Goal: Book appointment/travel/reservation

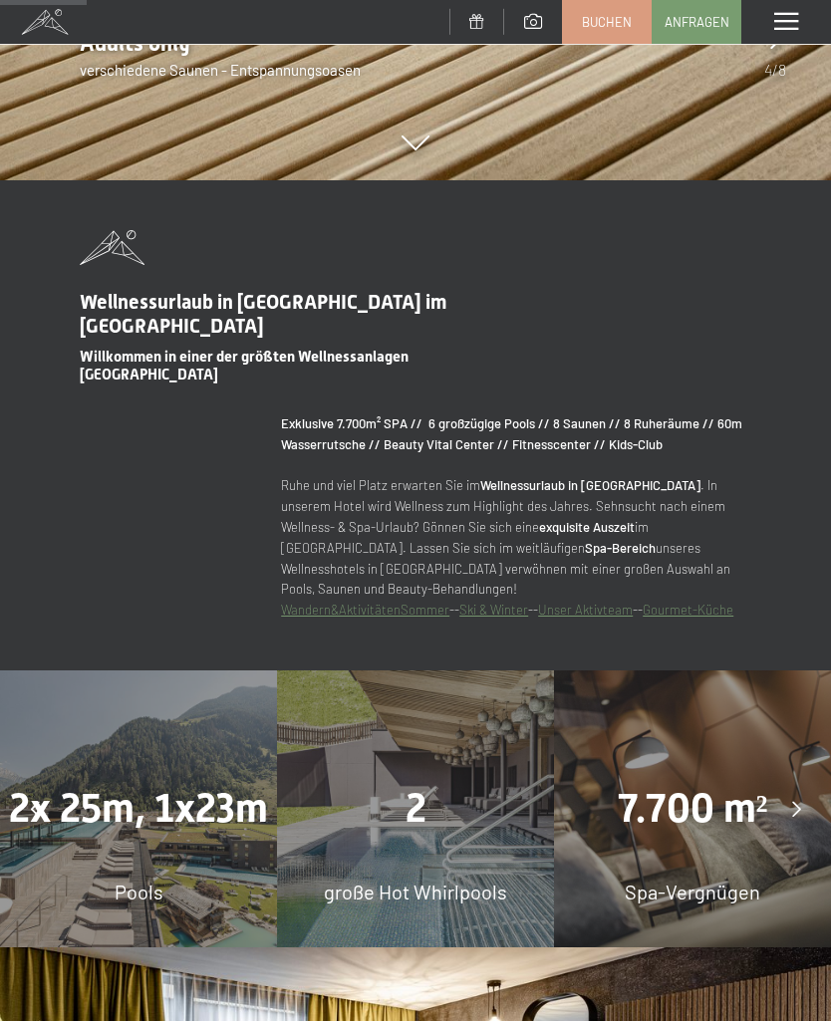
scroll to position [964, 0]
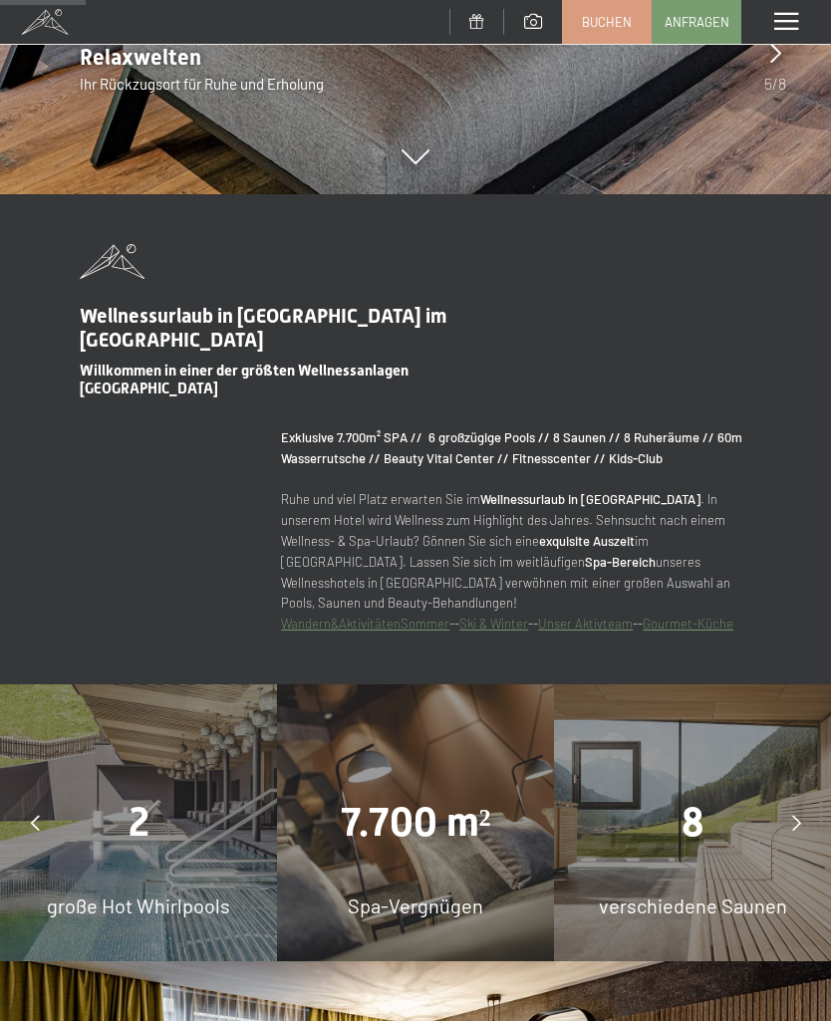
click at [614, 24] on span "Buchen" at bounding box center [607, 22] width 50 height 18
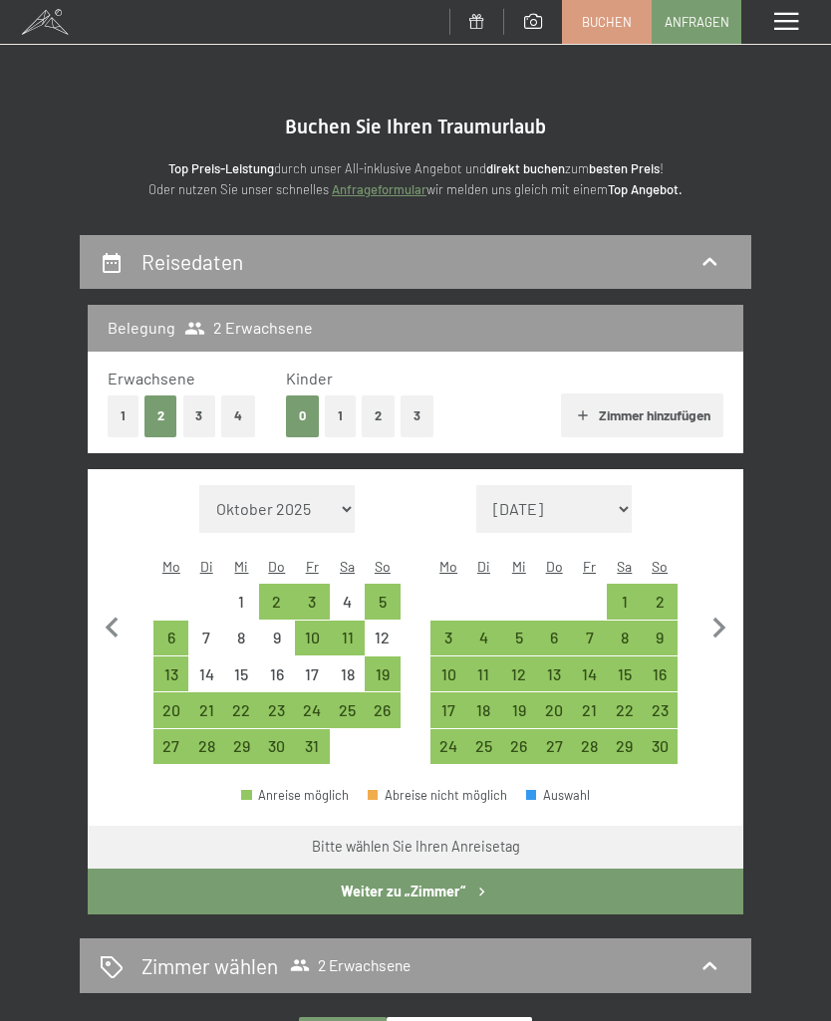
click at [171, 630] on div "6" at bounding box center [170, 645] width 31 height 31
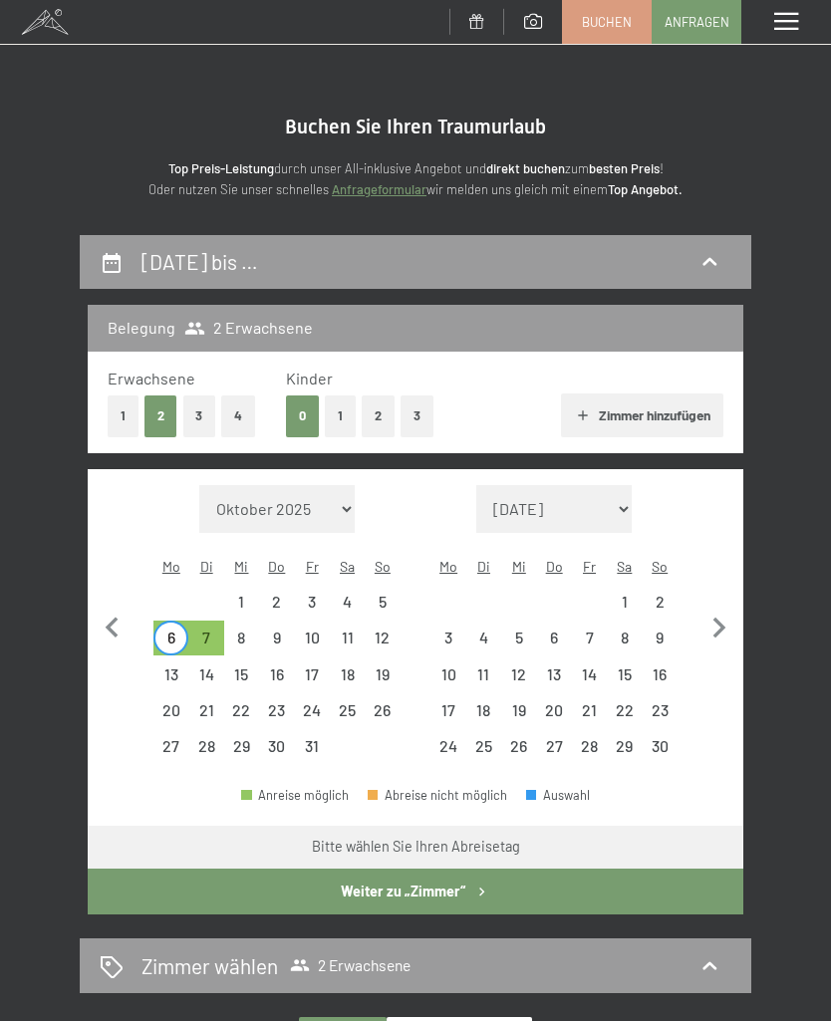
click at [309, 630] on div "10" at bounding box center [312, 645] width 31 height 31
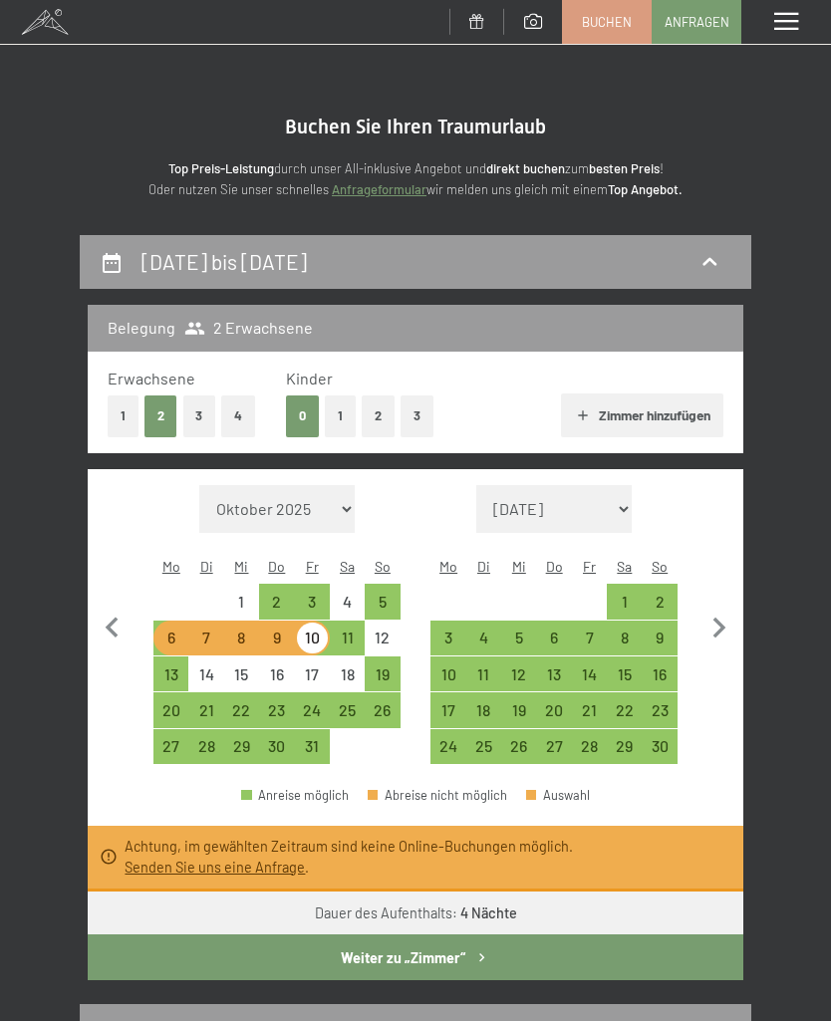
click at [368, 594] on div "5" at bounding box center [382, 609] width 31 height 31
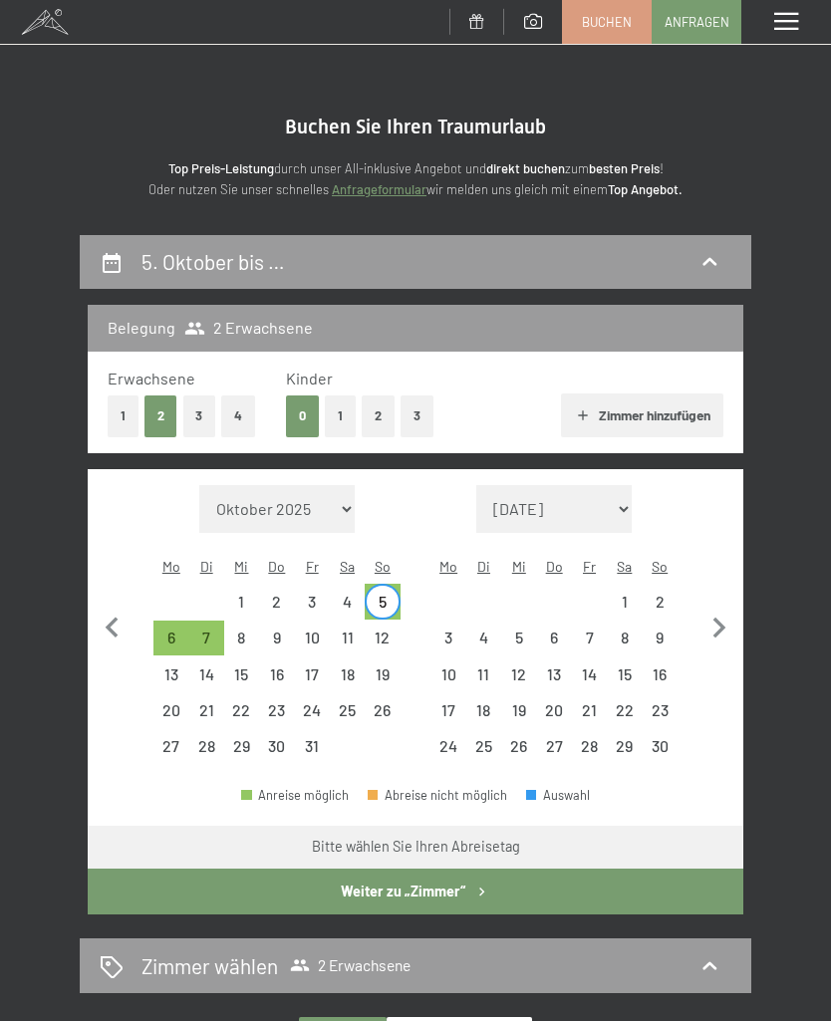
click at [274, 630] on div "9" at bounding box center [276, 645] width 31 height 31
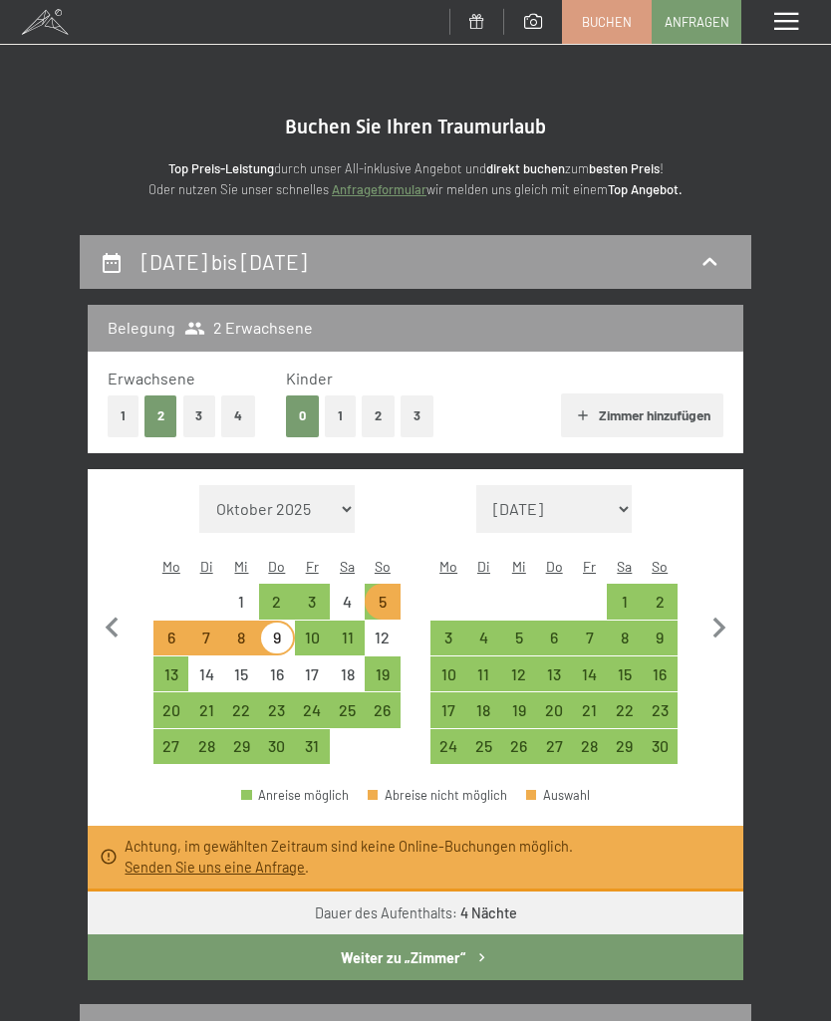
click at [376, 594] on div "5" at bounding box center [382, 609] width 31 height 31
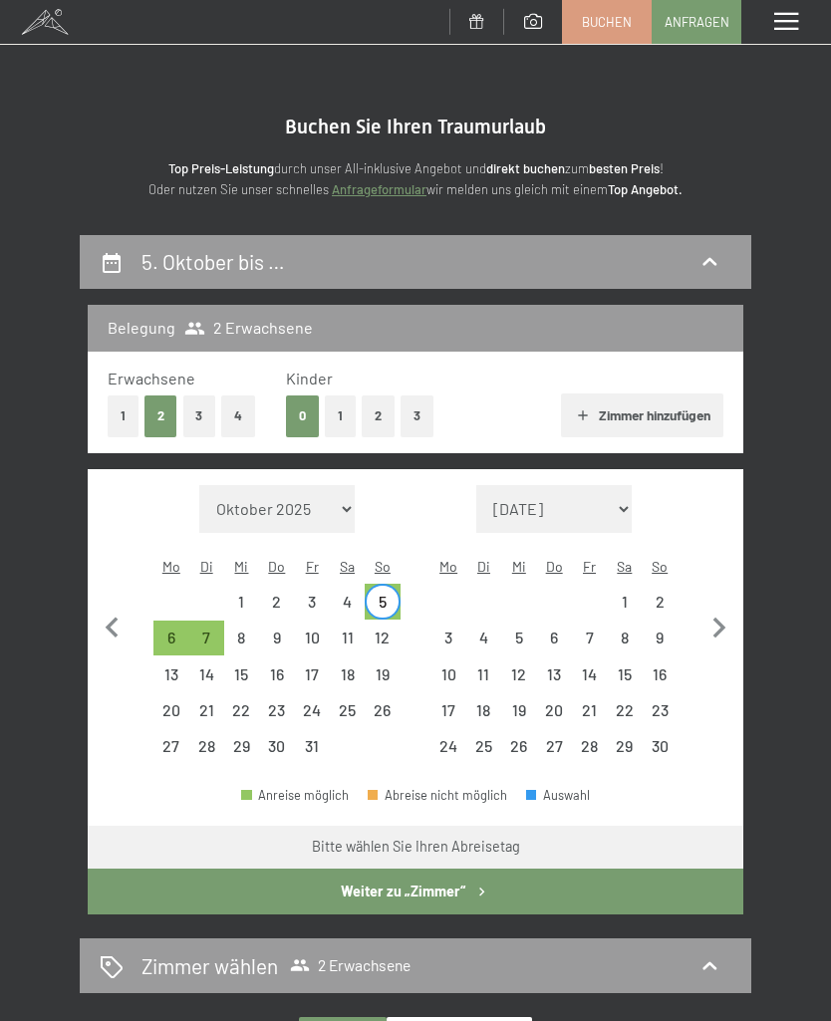
click at [312, 634] on div "10" at bounding box center [312, 645] width 31 height 31
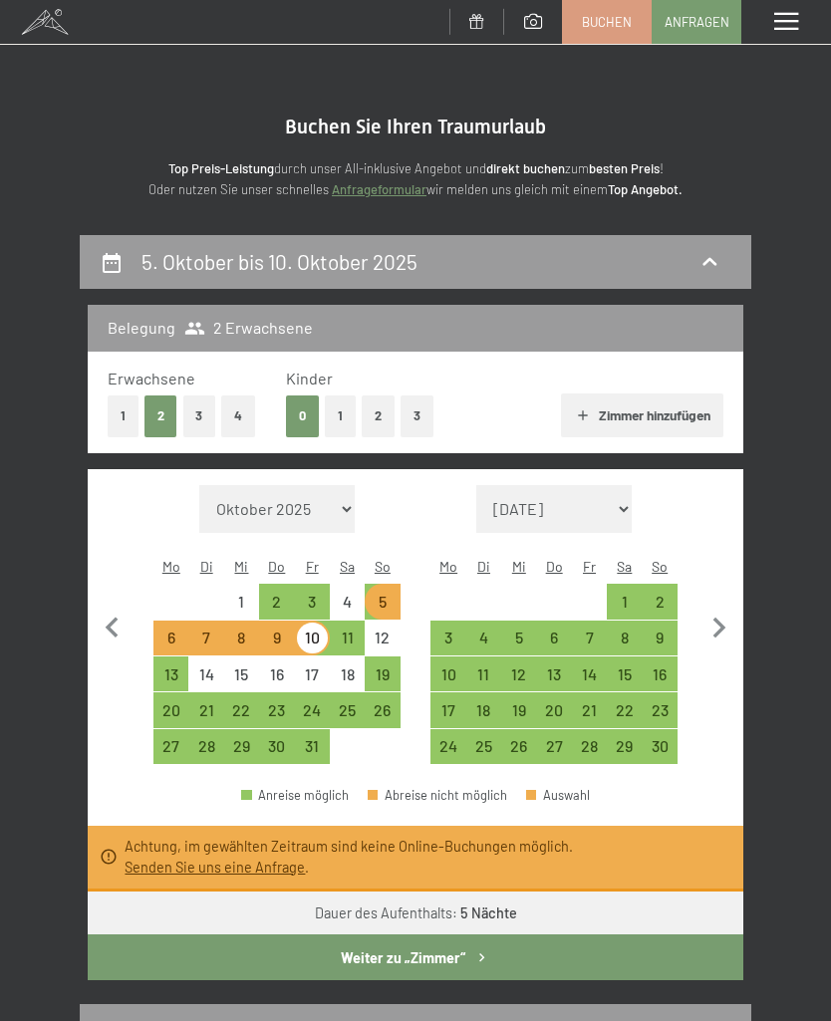
click at [380, 594] on div "5" at bounding box center [382, 609] width 31 height 31
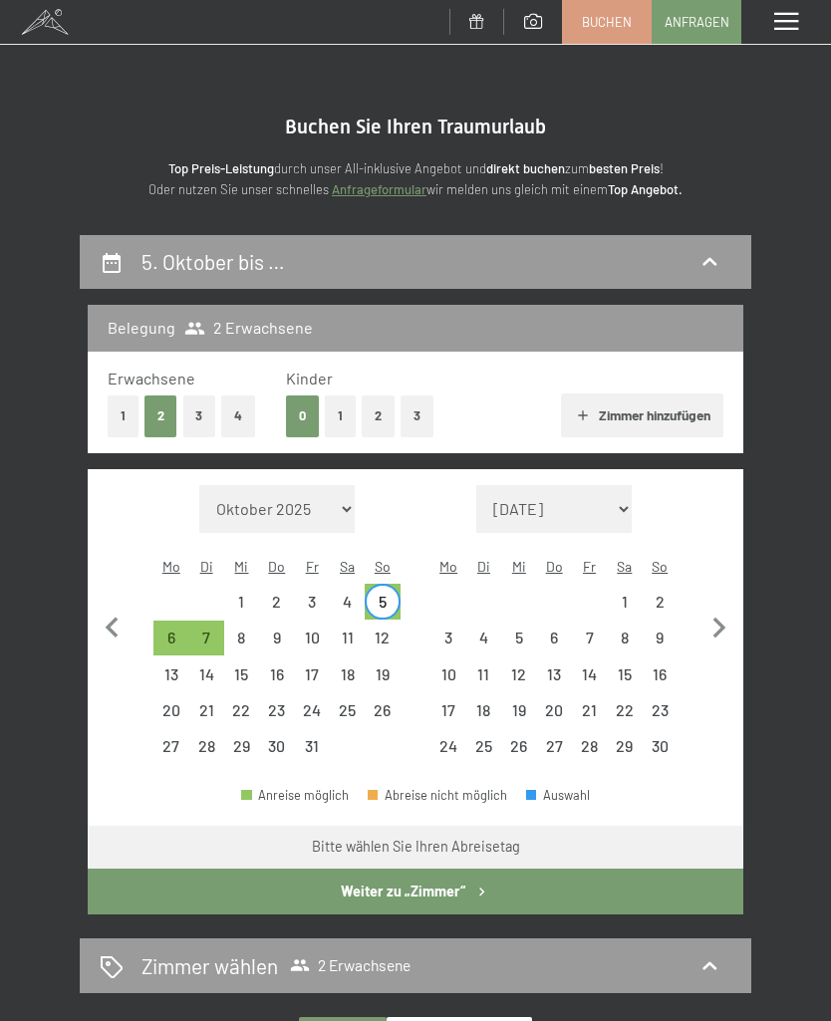
click at [344, 631] on div "11" at bounding box center [347, 645] width 31 height 31
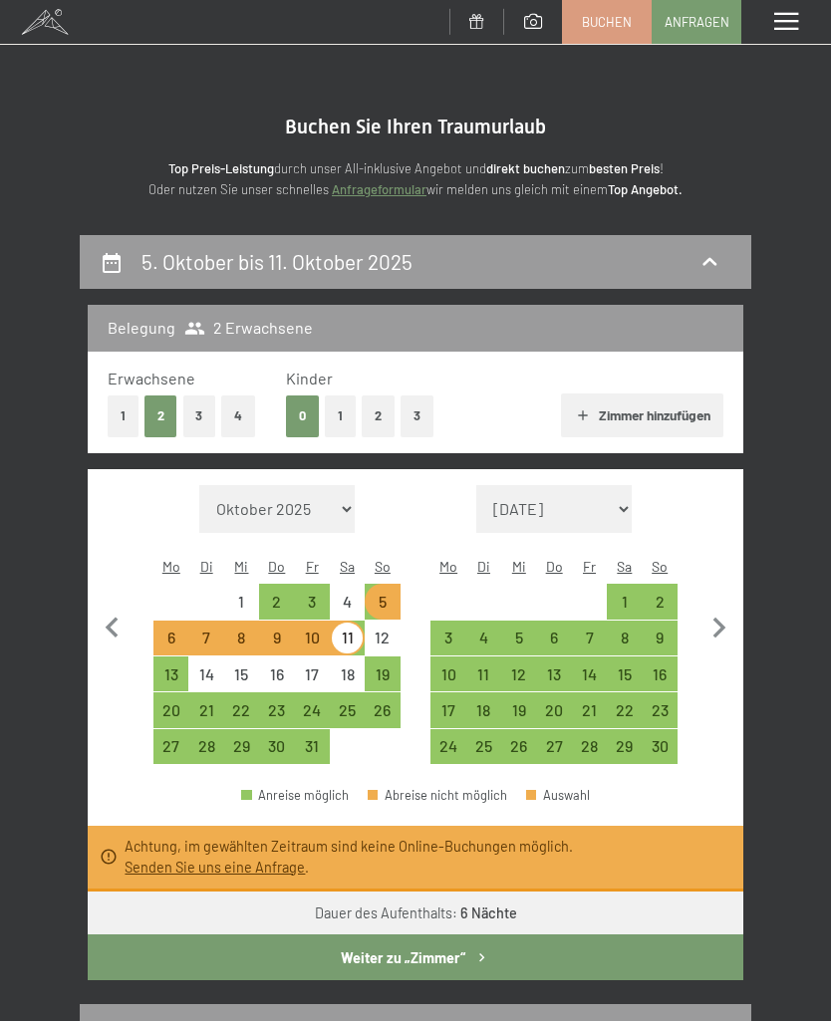
click at [376, 594] on div "5" at bounding box center [382, 609] width 31 height 31
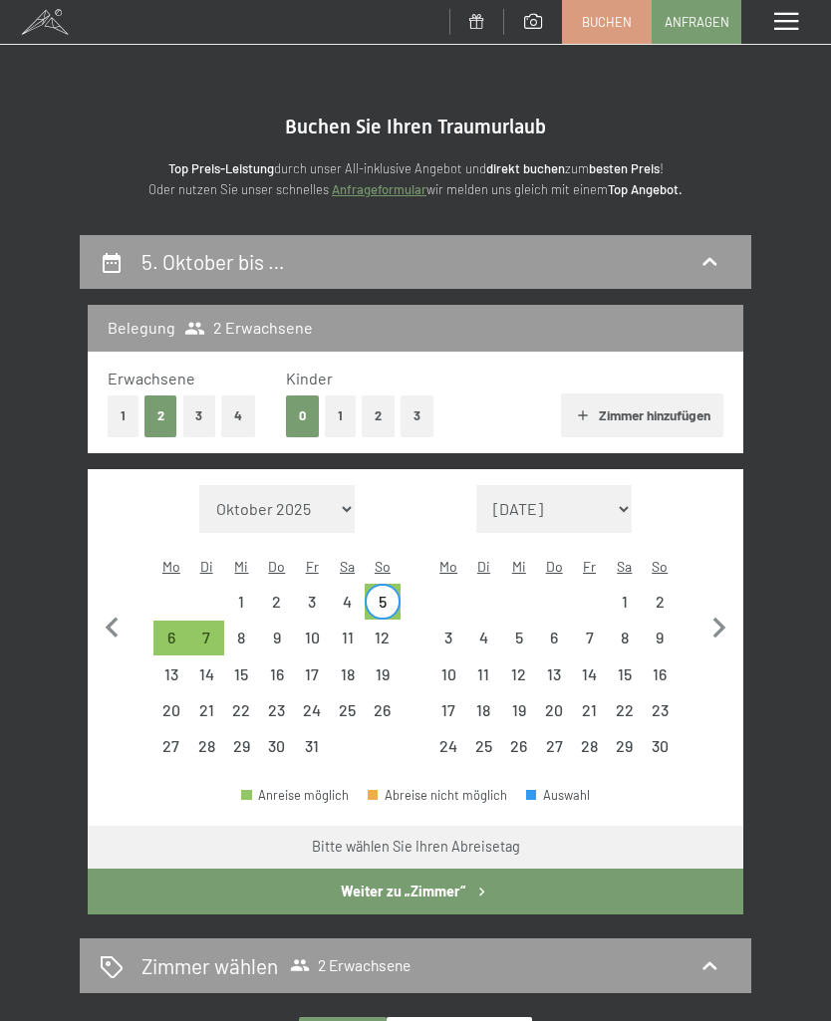
click at [166, 667] on div "13" at bounding box center [170, 682] width 31 height 31
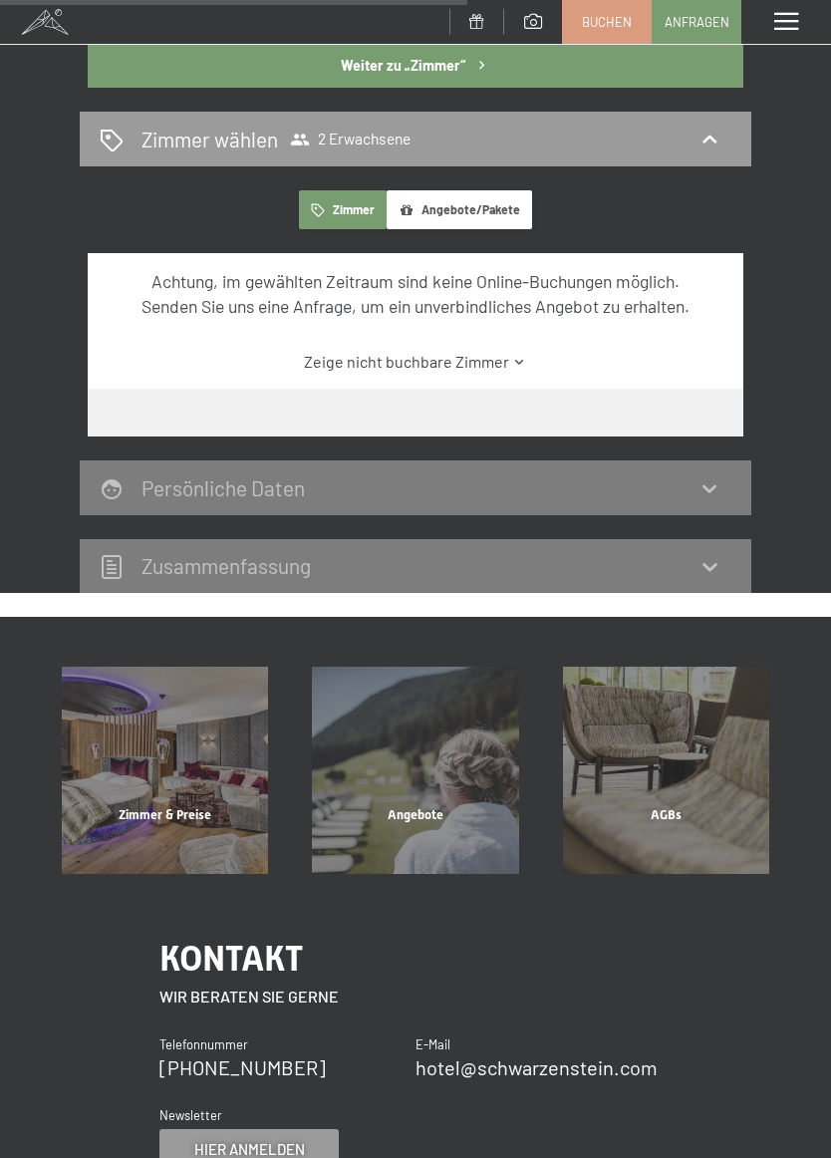
scroll to position [907, 0]
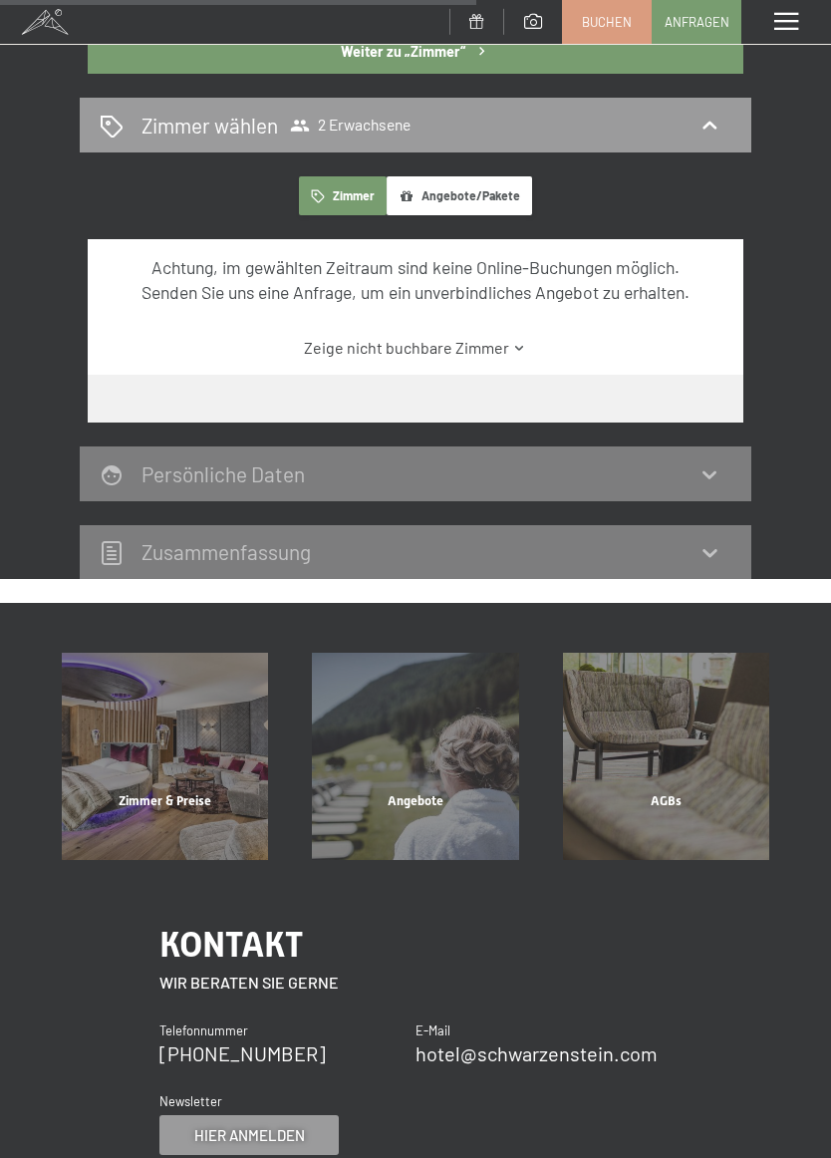
click at [373, 792] on div "Angebote" at bounding box center [415, 826] width 250 height 68
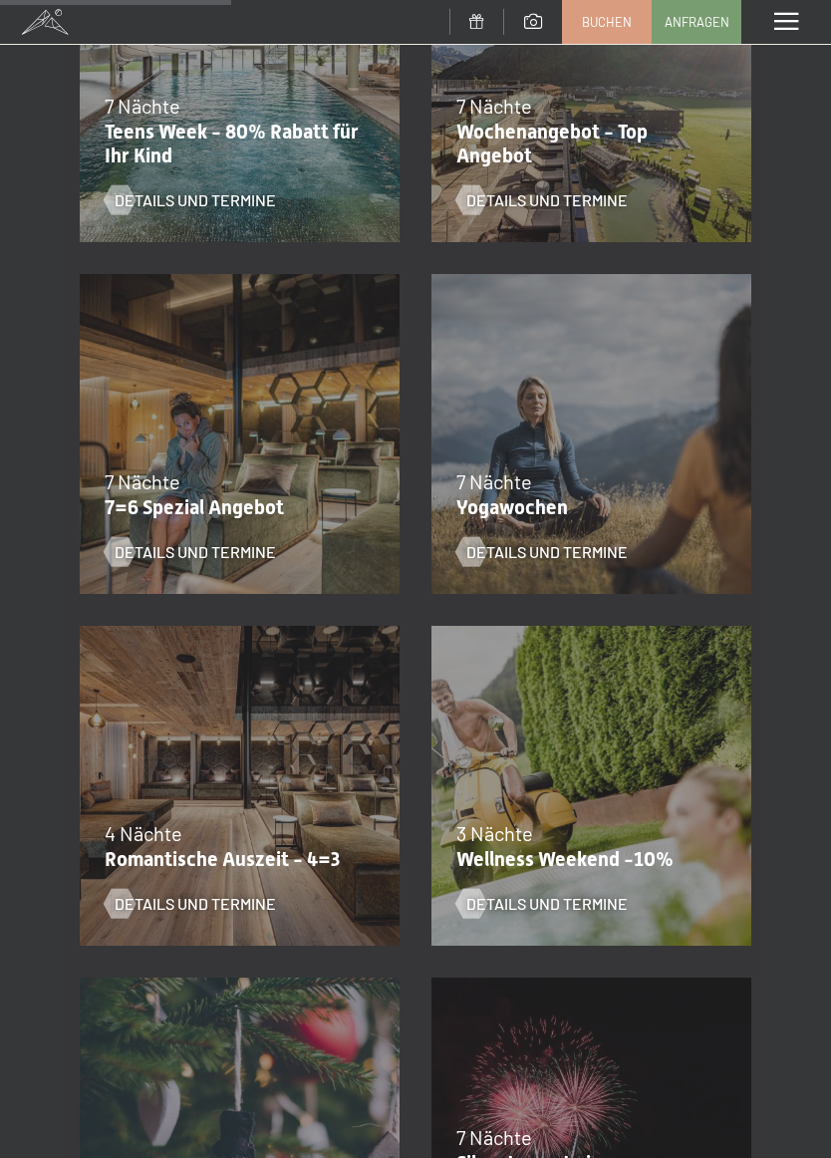
scroll to position [901, 0]
click at [185, 739] on div "09.11.–05.12.2025 08.12.–19.12.2025 11.01.–23.01.2026 08.03.–27.03.2026 29.03.–…" at bounding box center [240, 785] width 352 height 352
click at [161, 902] on span "Details und Termine" at bounding box center [195, 903] width 161 height 22
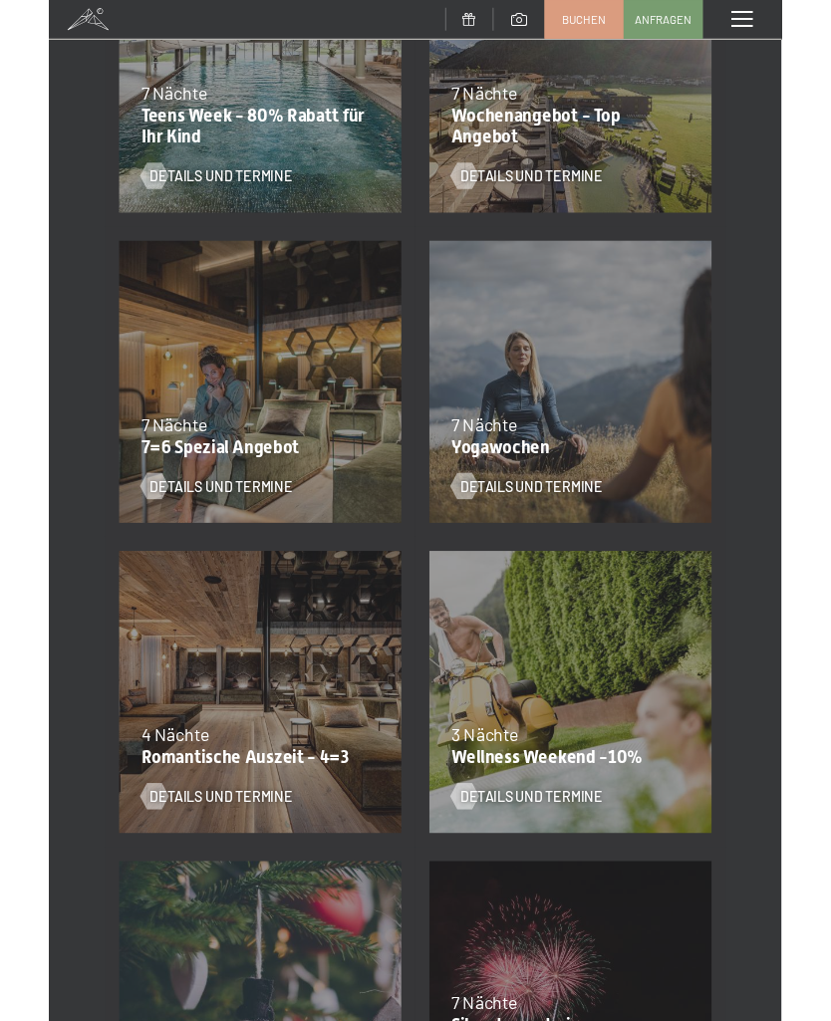
scroll to position [0, 0]
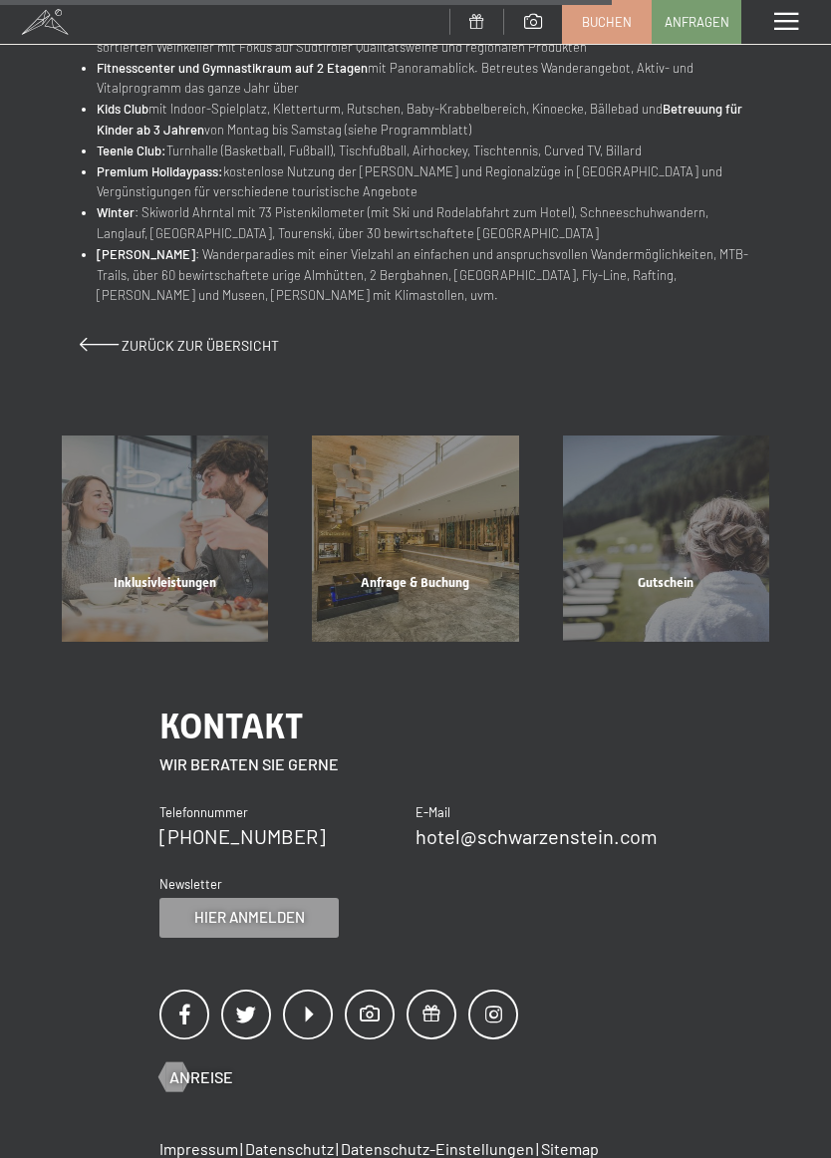
scroll to position [1190, 0]
